Goal: Task Accomplishment & Management: Use online tool/utility

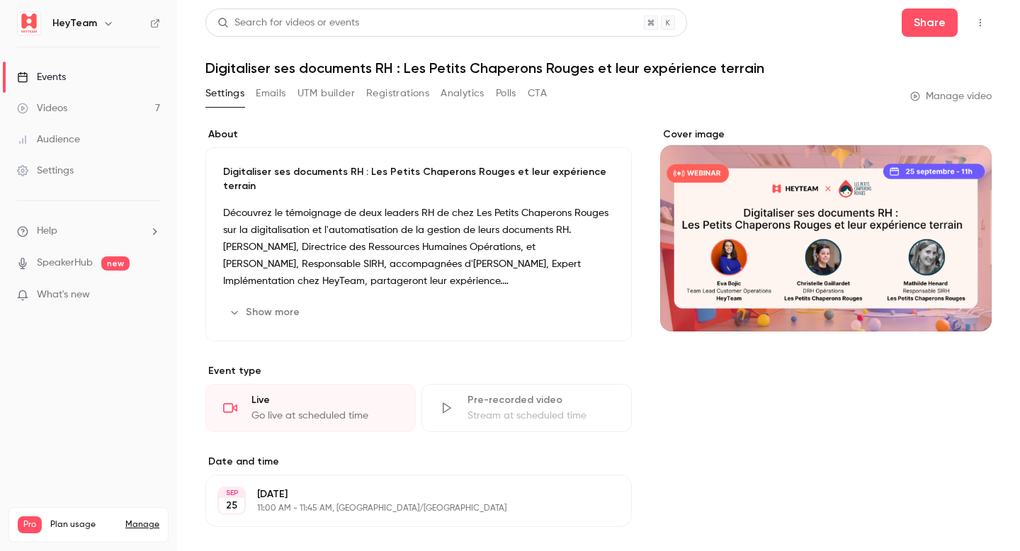
click at [130, 102] on link "Videos 7" at bounding box center [88, 108] width 177 height 31
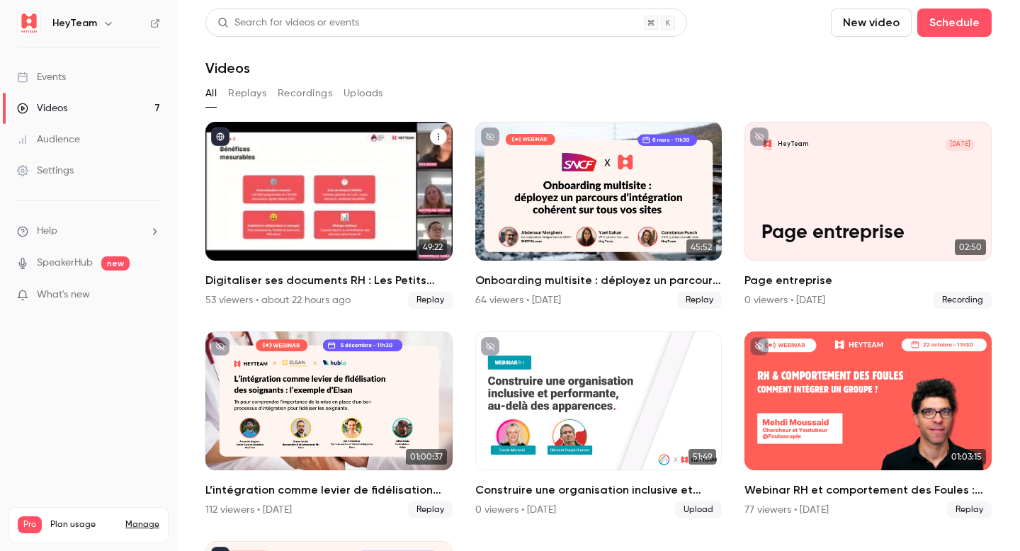
click at [388, 187] on div "Digitaliser ses documents RH : Les Petits Chaperons Rouges et leur expérience t…" at bounding box center [328, 191] width 247 height 139
click at [293, 176] on div "Digitaliser ses documents RH : Les Petits Chaperons Rouges et leur expérience t…" at bounding box center [328, 191] width 247 height 139
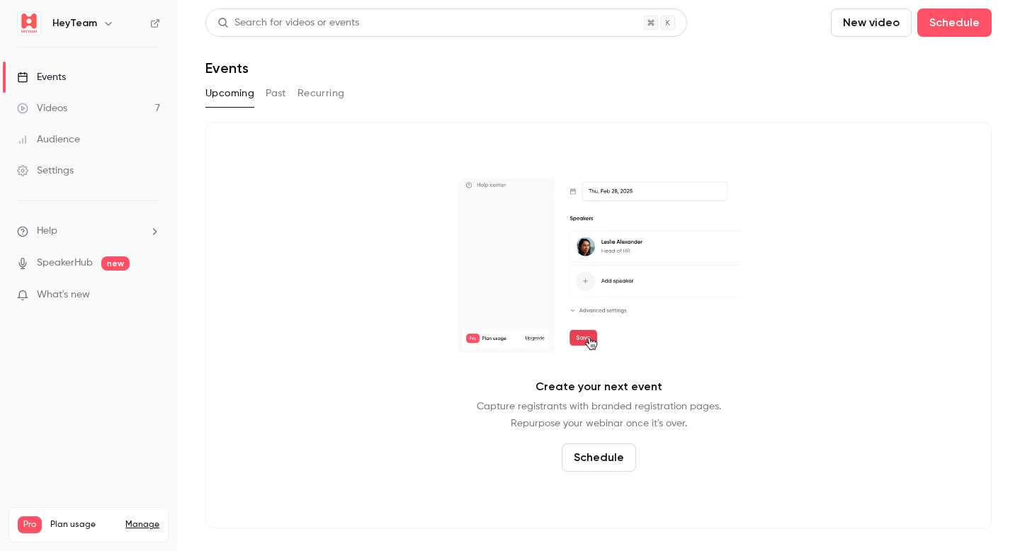
click at [50, 116] on link "Videos 7" at bounding box center [88, 108] width 177 height 31
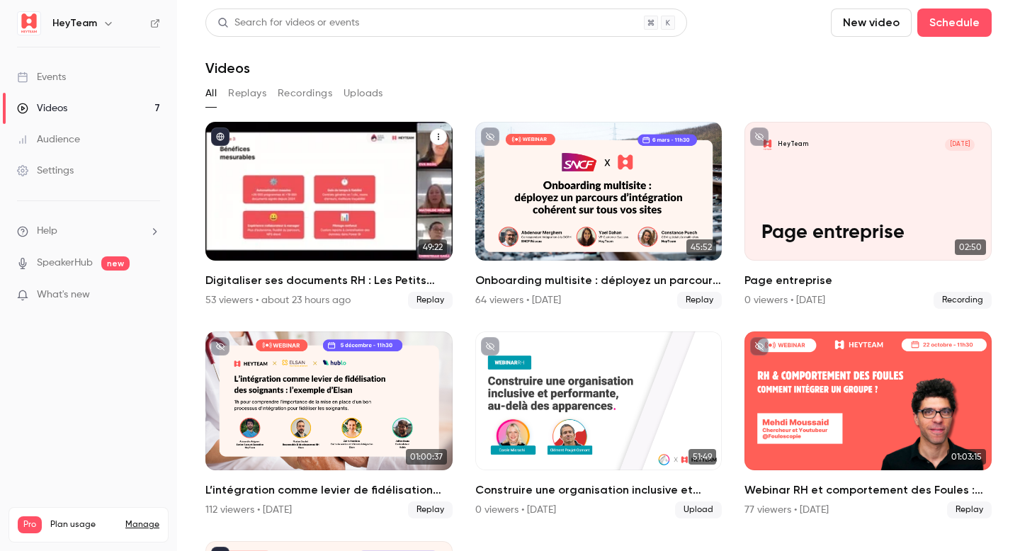
click at [347, 206] on div "Digitaliser ses documents RH : Les Petits Chaperons Rouges et leur expérience t…" at bounding box center [328, 191] width 247 height 139
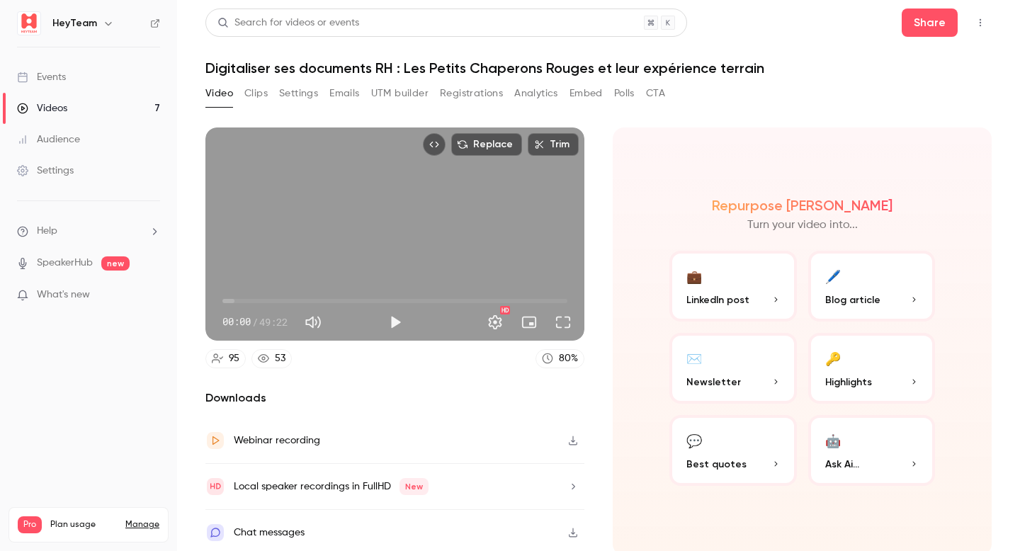
scroll to position [4, 0]
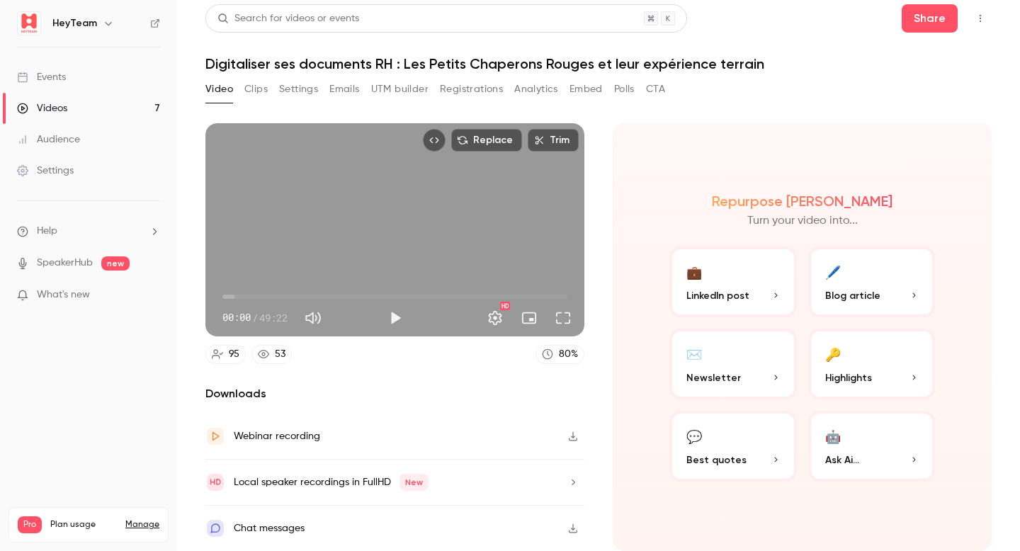
click at [305, 94] on button "Settings" at bounding box center [298, 89] width 39 height 23
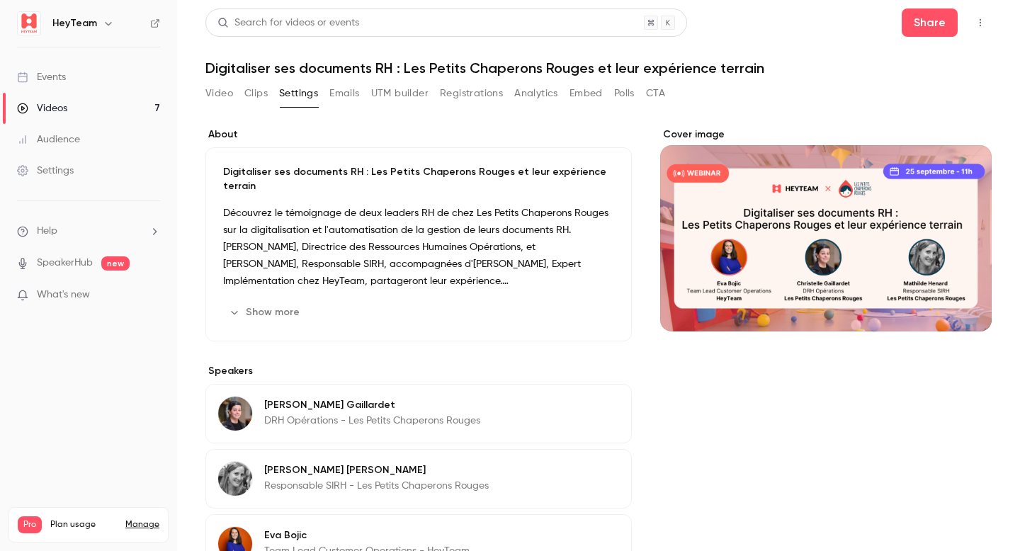
click at [216, 91] on button "Video" at bounding box center [219, 93] width 28 height 23
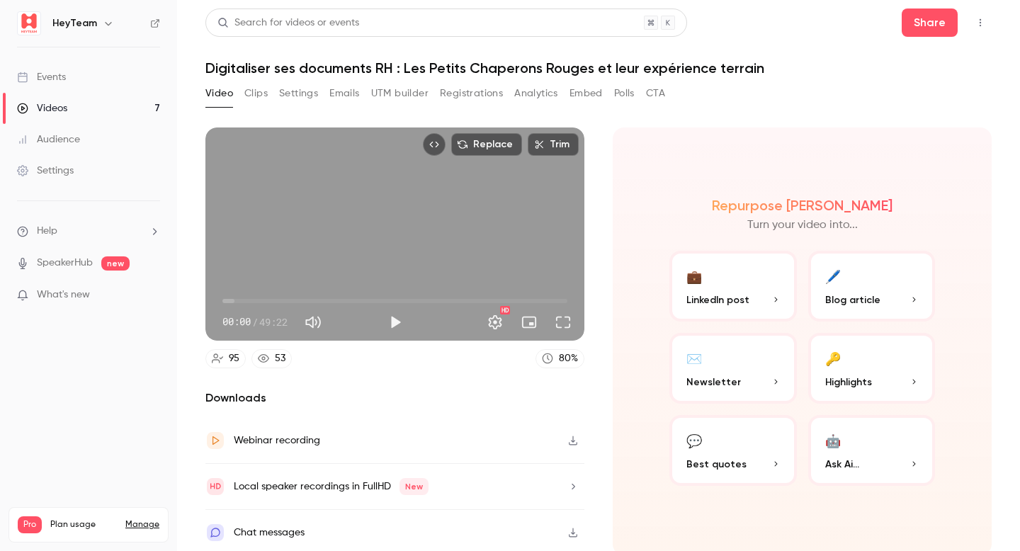
scroll to position [4, 0]
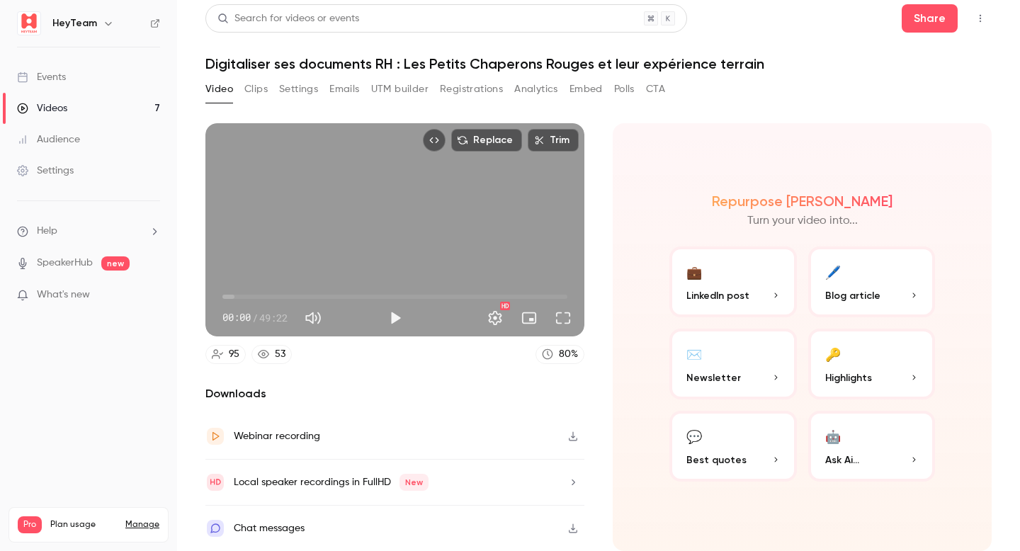
click at [898, 268] on button "🖊️ Blog article" at bounding box center [873, 282] width 128 height 71
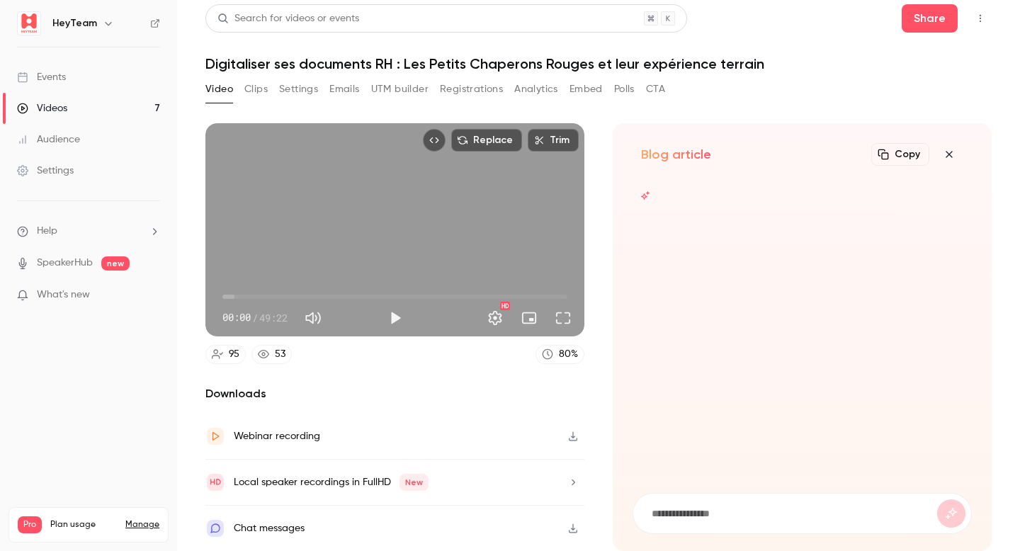
click at [948, 155] on icon "button" at bounding box center [949, 154] width 6 height 6
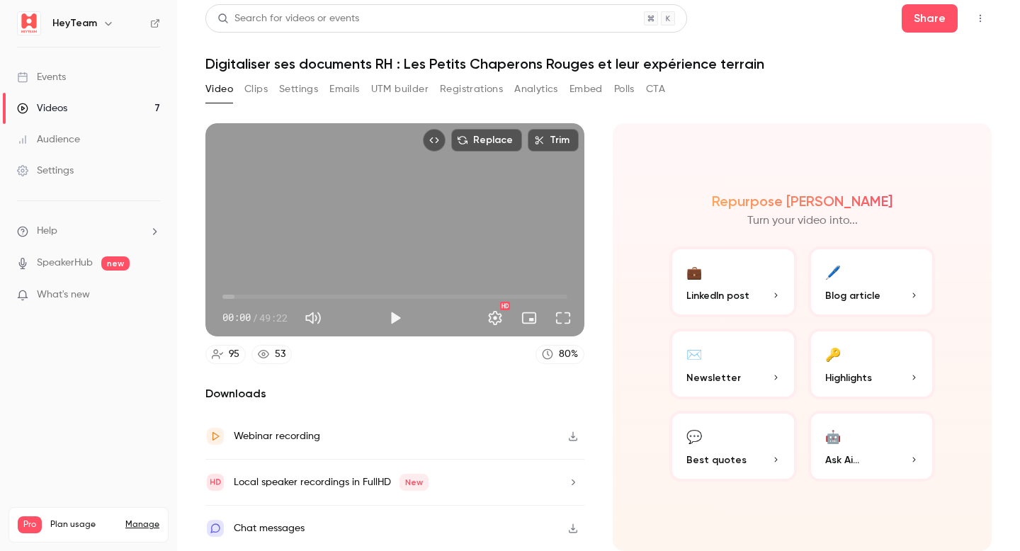
click at [455, 438] on div "Webinar recording" at bounding box center [394, 437] width 379 height 46
click at [334, 488] on div "Local speaker recordings in FullHD New" at bounding box center [331, 482] width 195 height 17
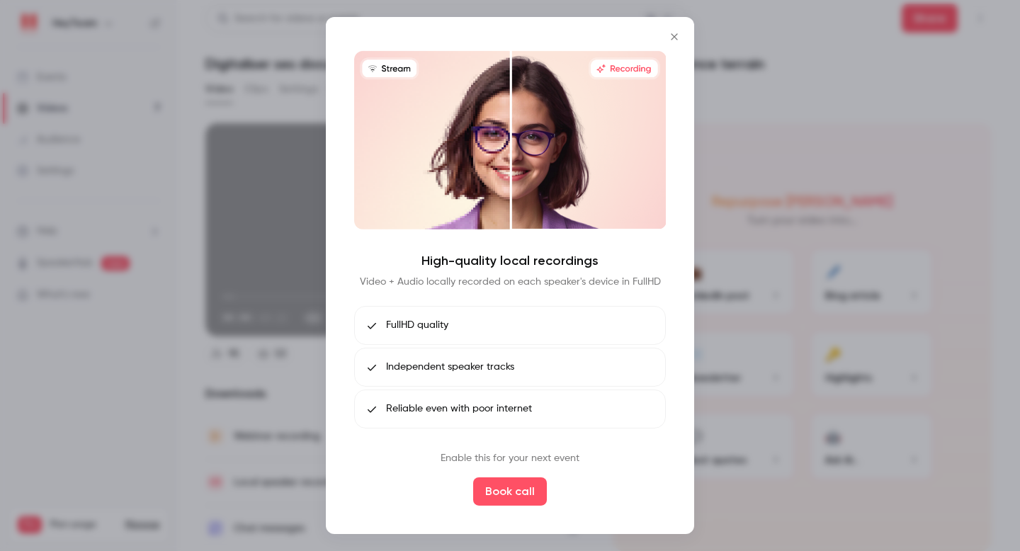
click at [673, 45] on button "Close" at bounding box center [674, 37] width 28 height 28
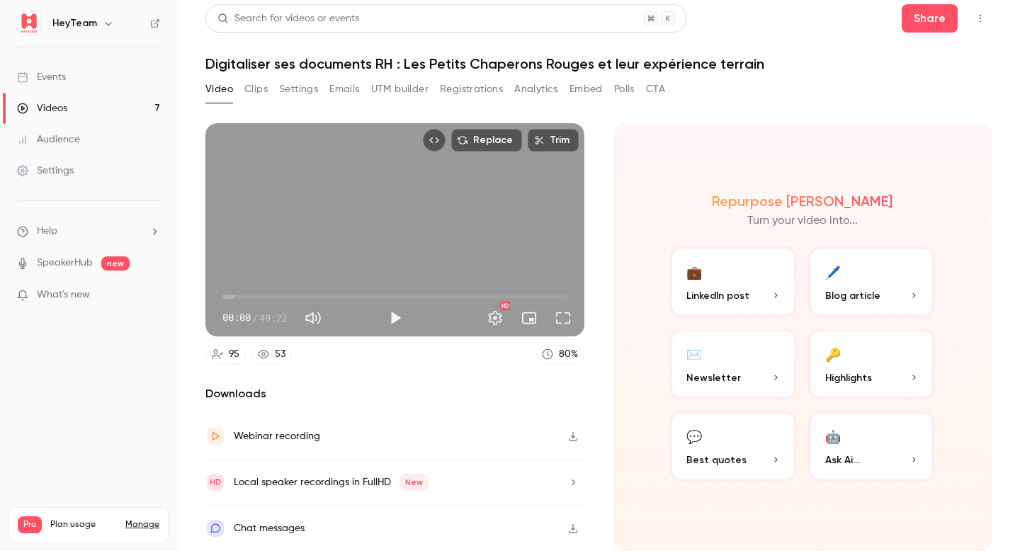
click at [280, 529] on div "Chat messages" at bounding box center [269, 528] width 71 height 17
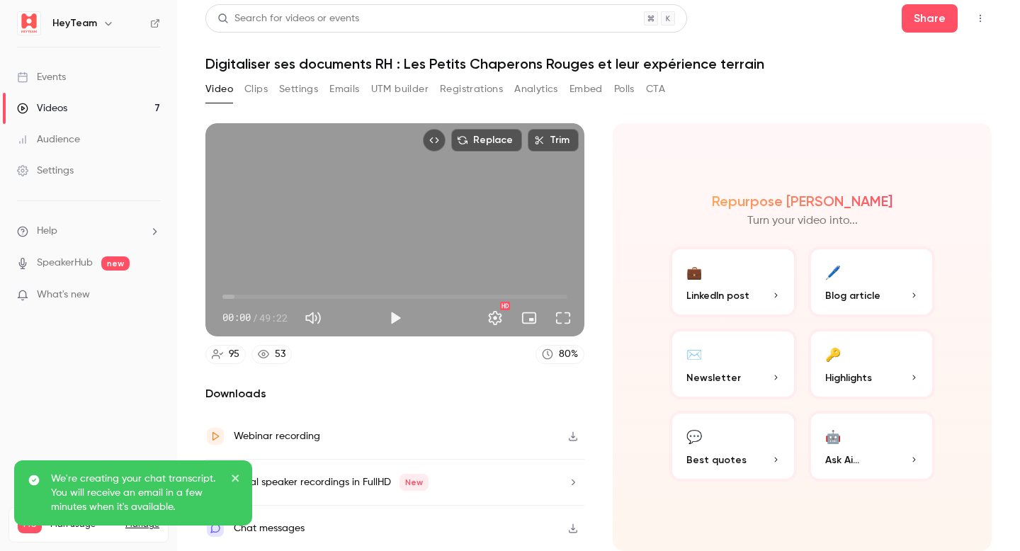
click at [237, 478] on icon "close" at bounding box center [235, 478] width 7 height 7
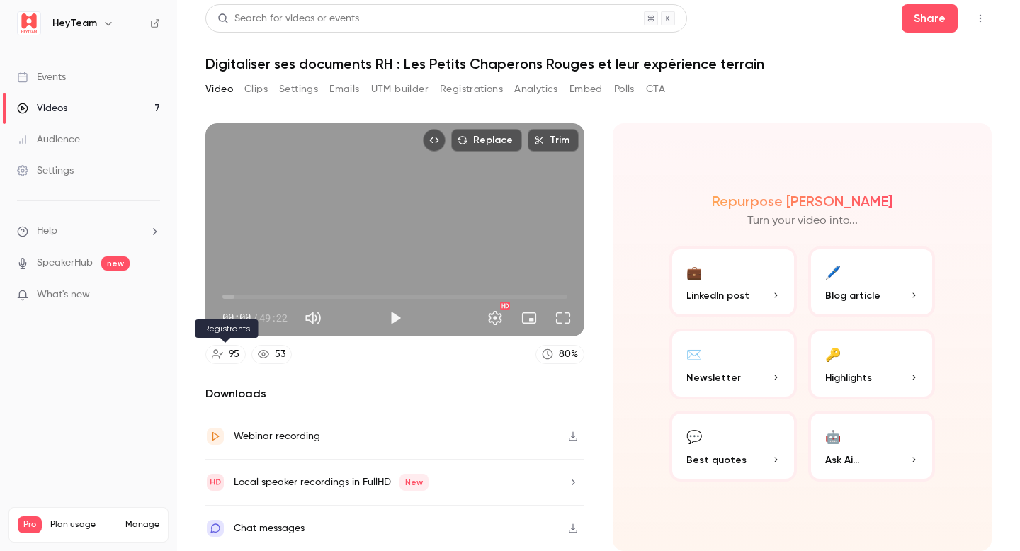
click at [226, 355] on link "95" at bounding box center [225, 354] width 40 height 19
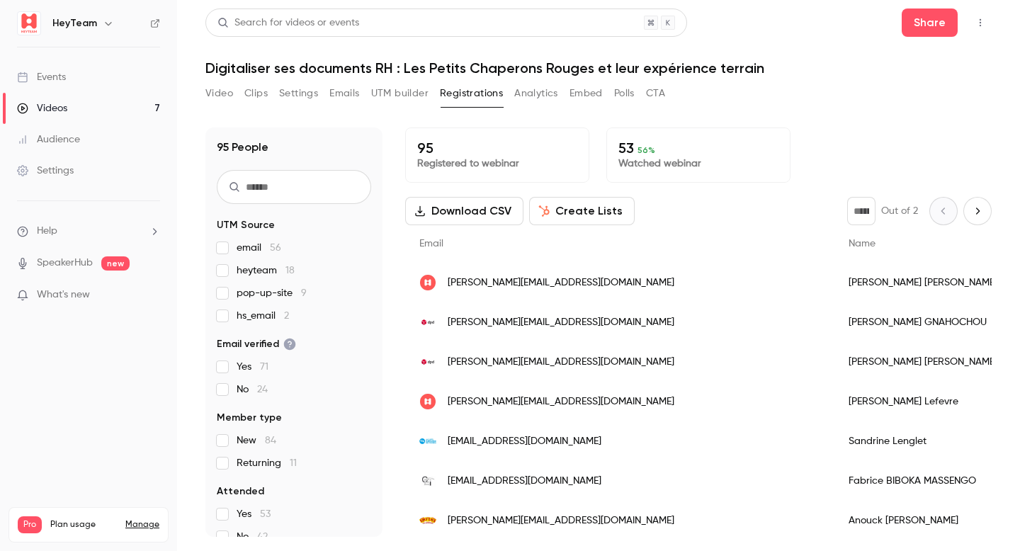
scroll to position [48, 0]
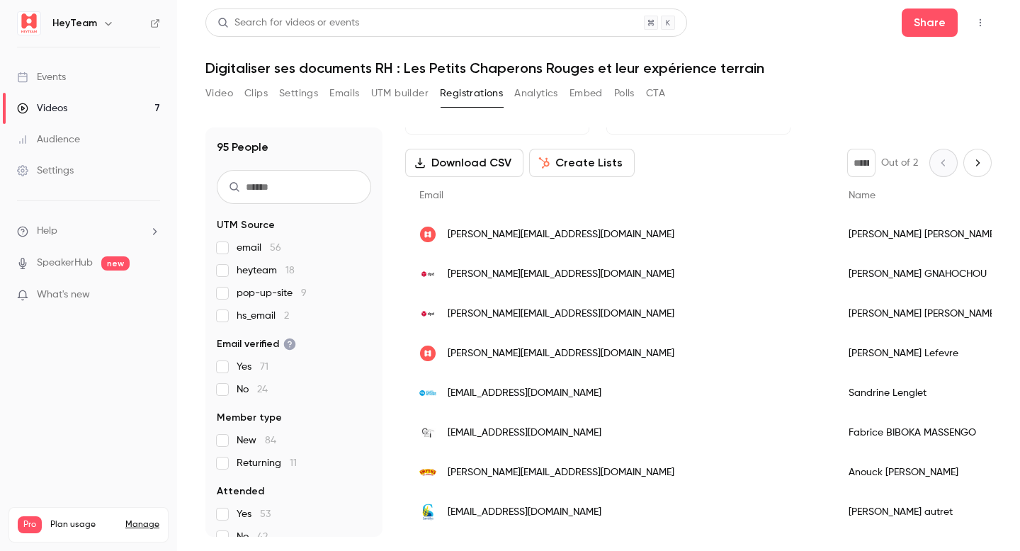
click at [514, 98] on button "Analytics" at bounding box center [536, 93] width 44 height 23
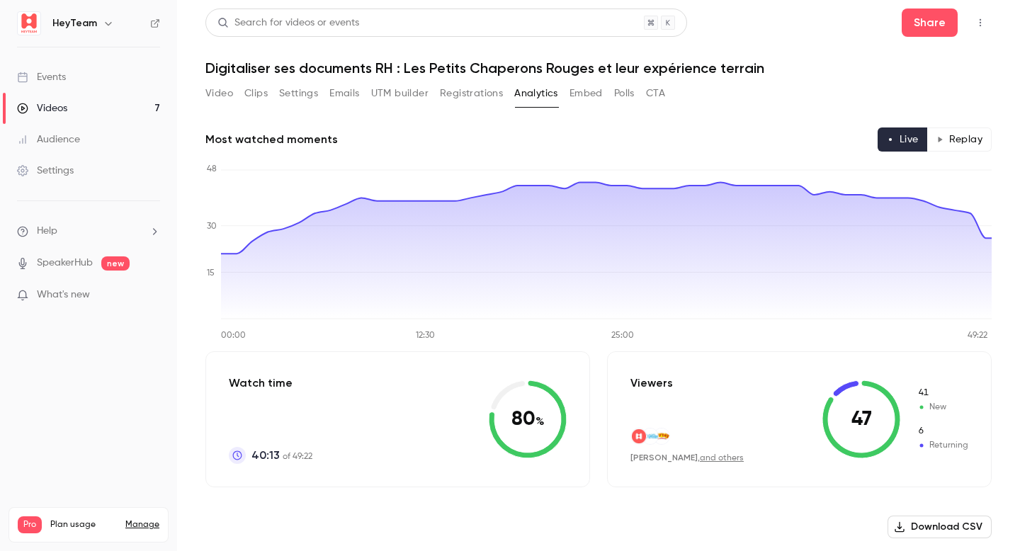
click at [583, 95] on button "Embed" at bounding box center [586, 93] width 33 height 23
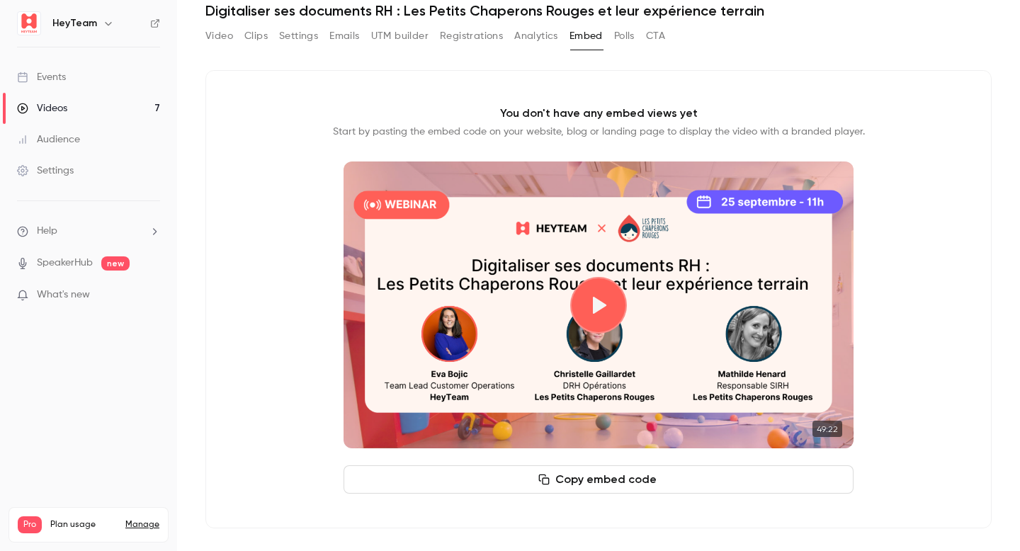
scroll to position [18, 0]
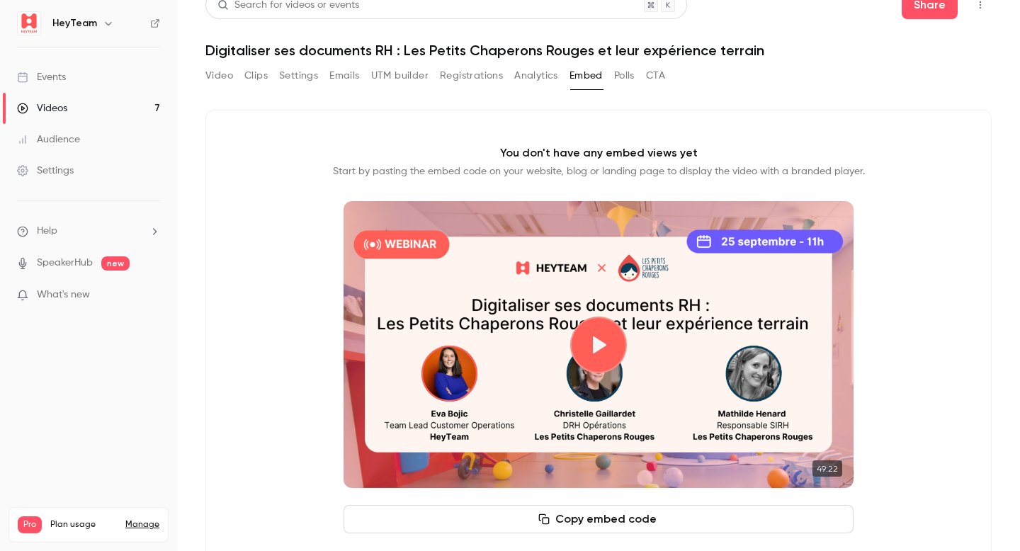
click at [629, 75] on button "Polls" at bounding box center [624, 75] width 21 height 23
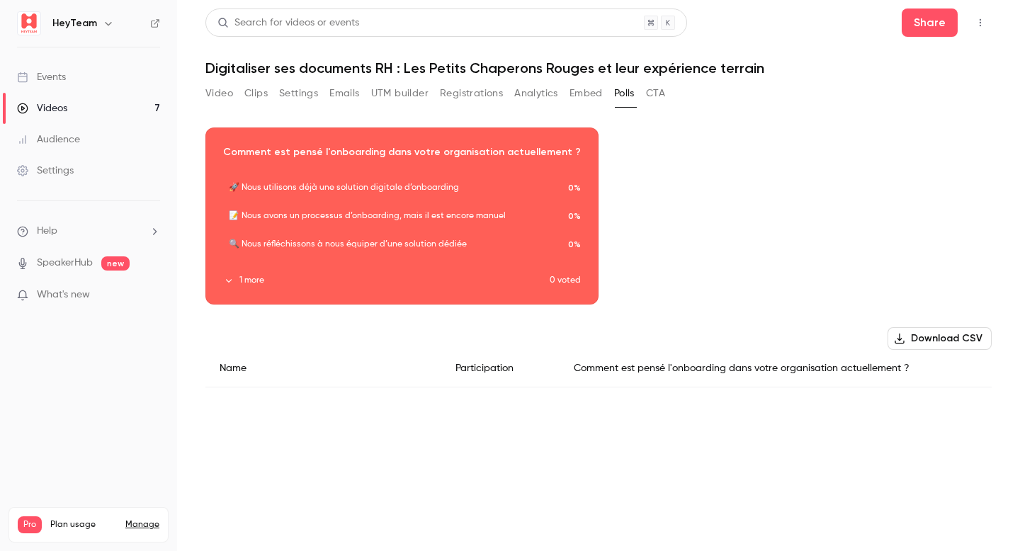
click at [656, 94] on button "CTA" at bounding box center [655, 93] width 19 height 23
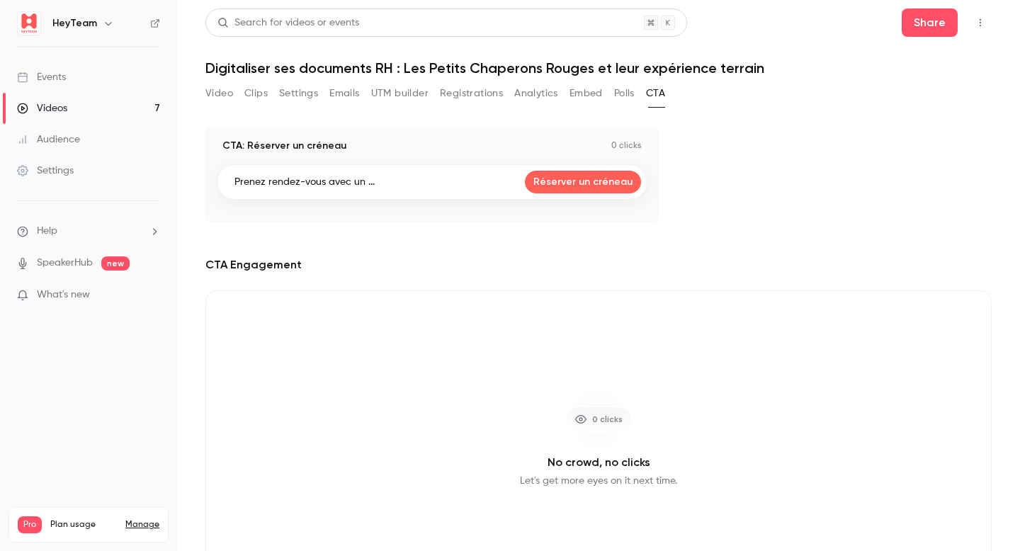
click at [633, 94] on button "Polls" at bounding box center [624, 93] width 21 height 23
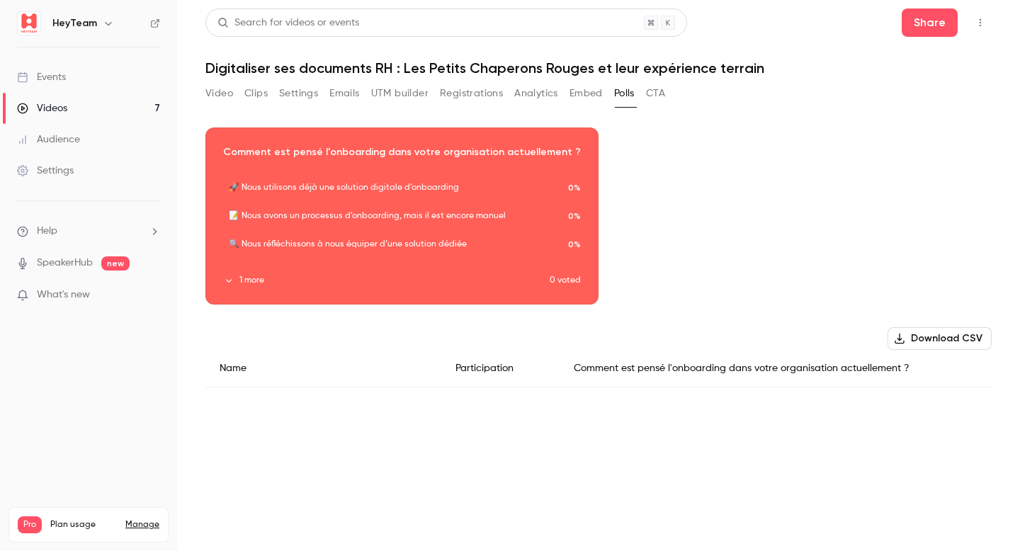
click at [660, 94] on button "CTA" at bounding box center [655, 93] width 19 height 23
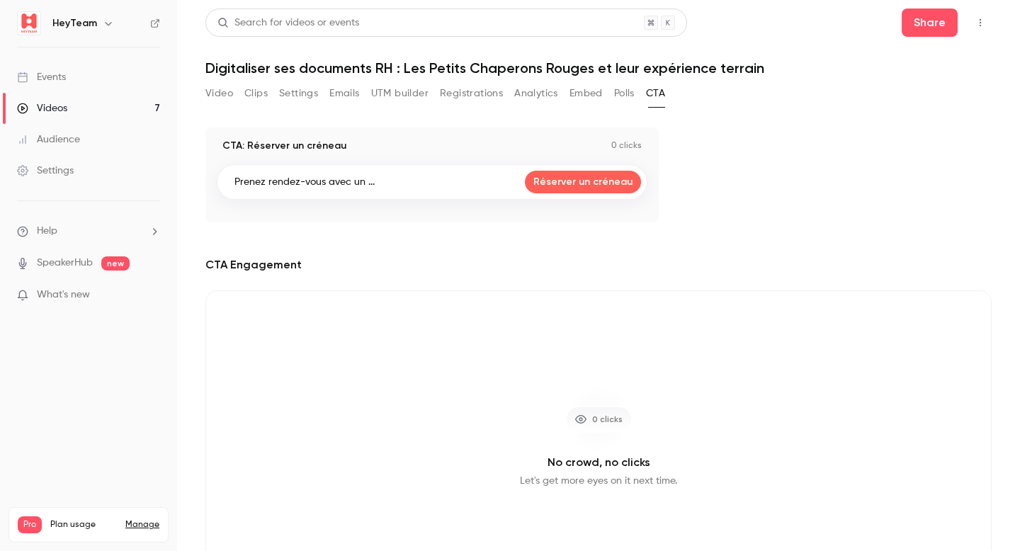
click at [405, 88] on button "UTM builder" at bounding box center [399, 93] width 57 height 23
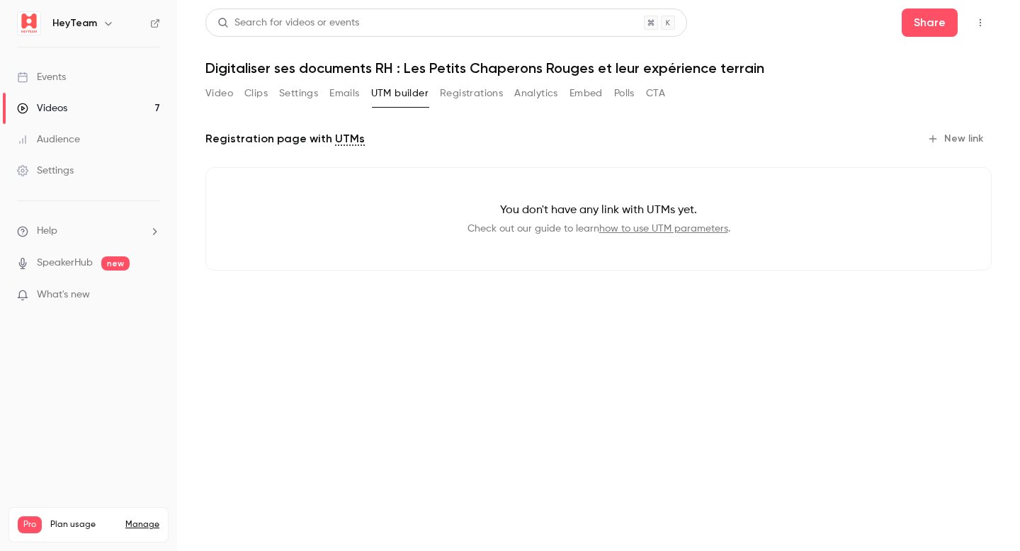
click at [337, 98] on button "Emails" at bounding box center [345, 93] width 30 height 23
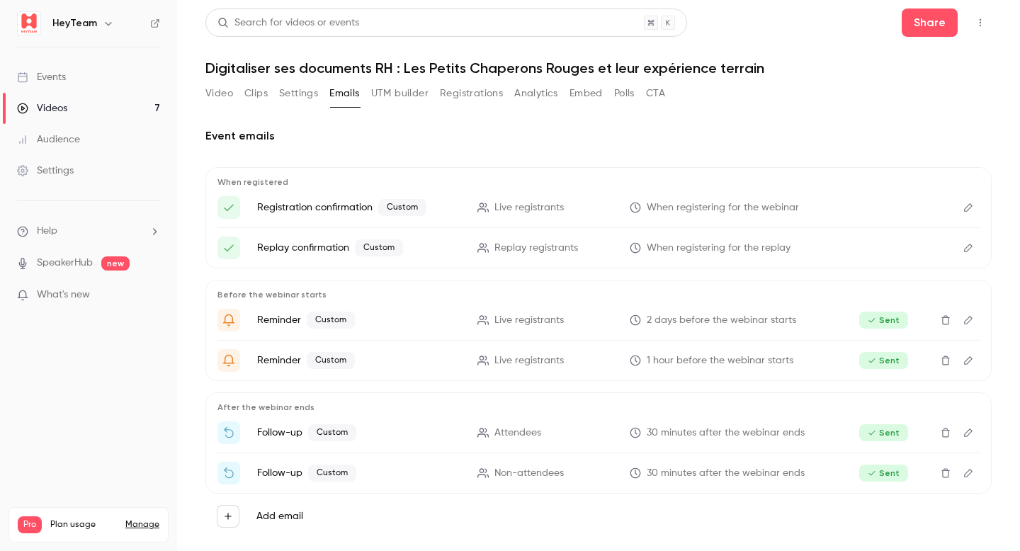
click at [305, 96] on button "Settings" at bounding box center [298, 93] width 39 height 23
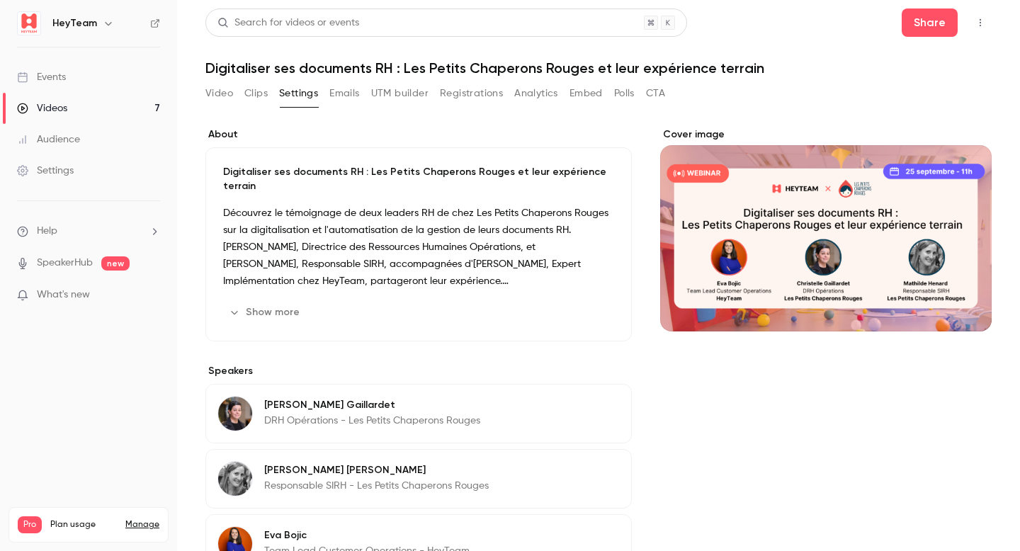
click at [270, 301] on button "Show more" at bounding box center [265, 312] width 85 height 23
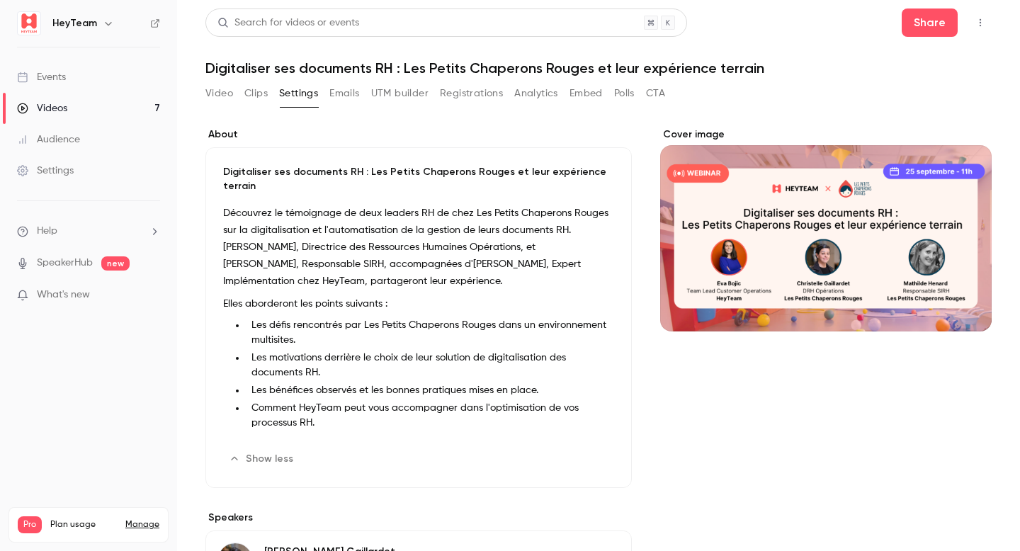
click at [257, 103] on button "Clips" at bounding box center [255, 93] width 23 height 23
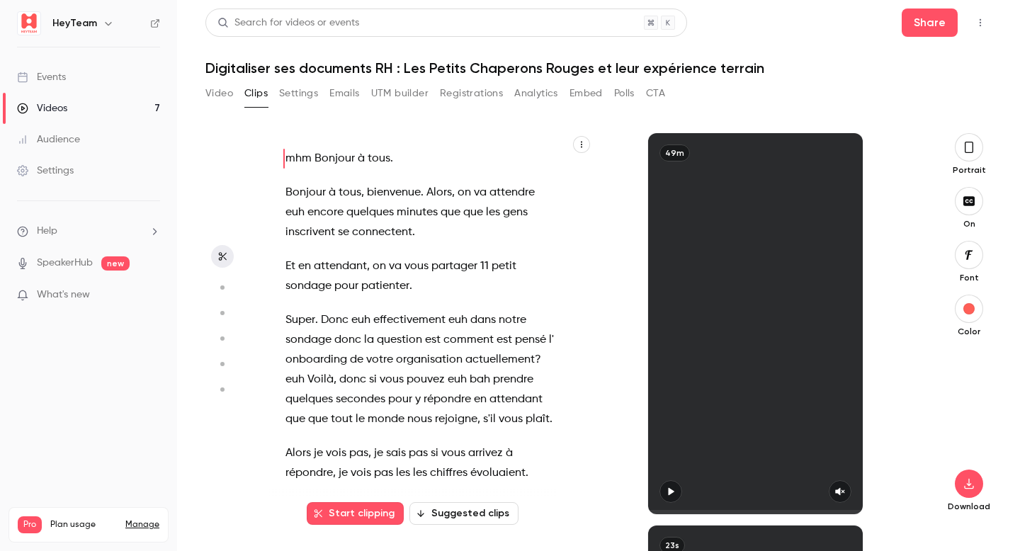
click at [582, 146] on icon "button" at bounding box center [582, 144] width 9 height 9
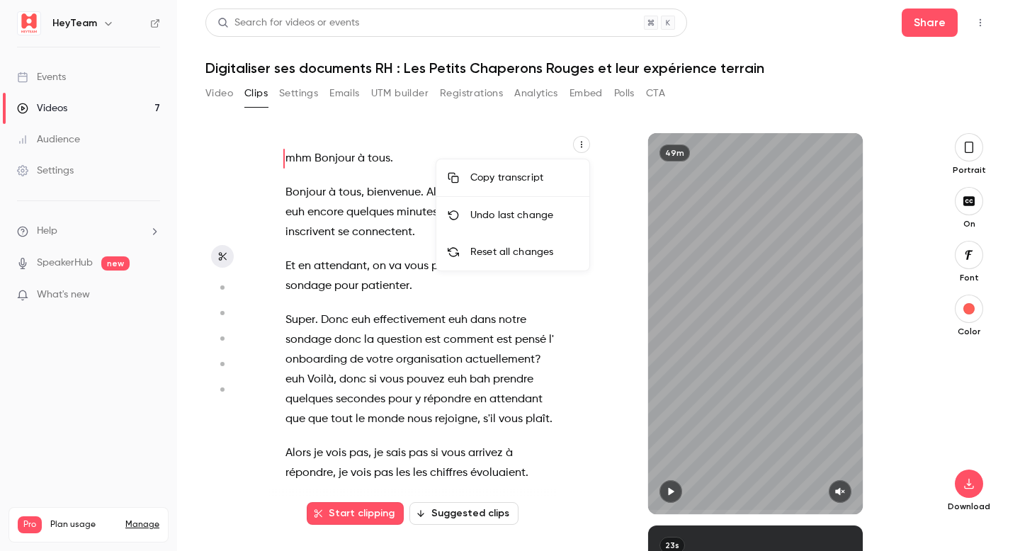
click at [515, 179] on div "Copy transcript" at bounding box center [525, 178] width 108 height 14
